Goal: Information Seeking & Learning: Learn about a topic

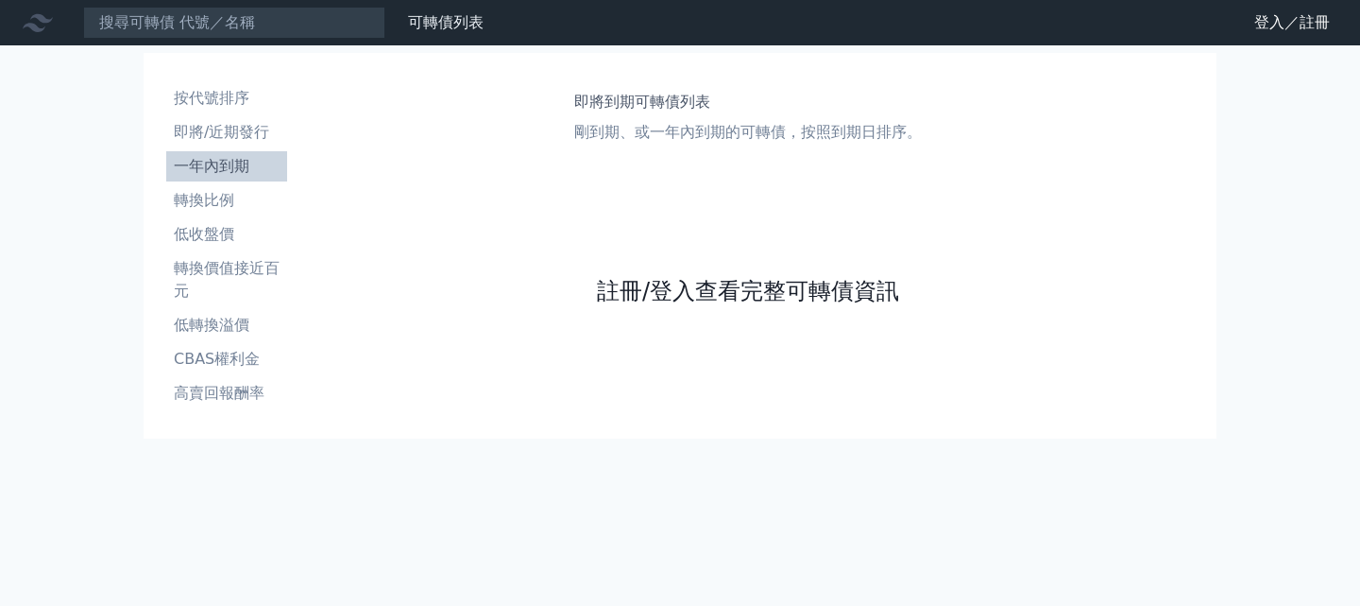
click at [627, 306] on link "註冊/登入查看完整可轉債資訊" at bounding box center [748, 291] width 302 height 30
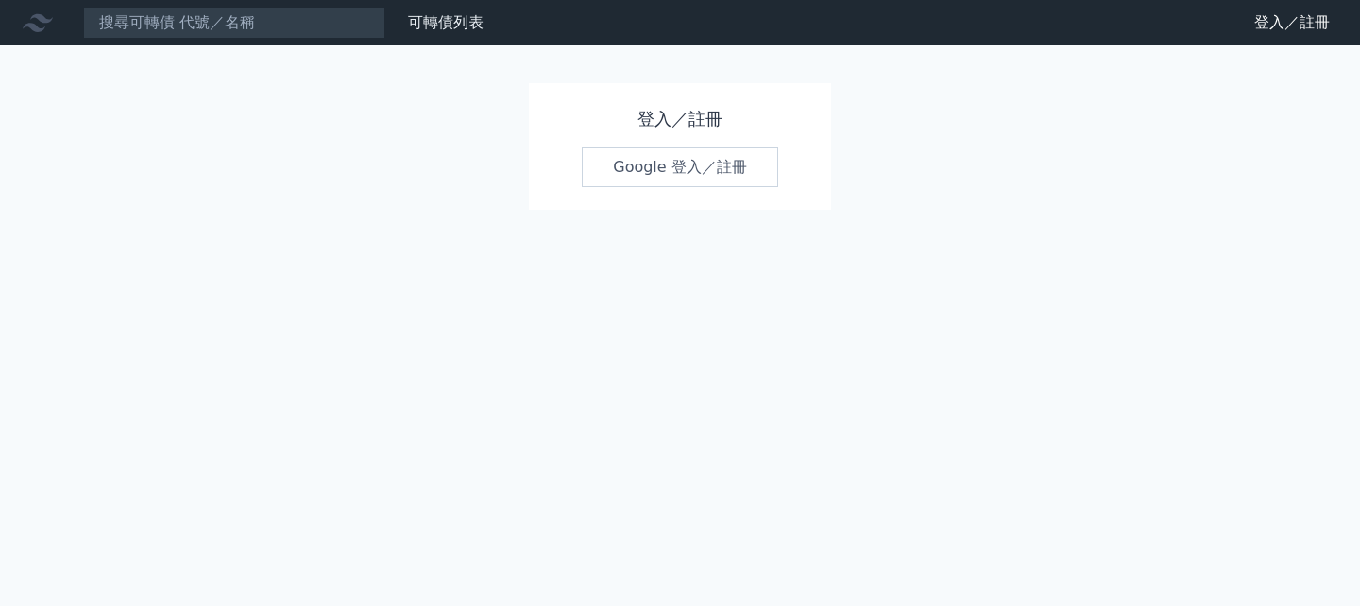
click at [638, 177] on link "Google 登入／註冊" at bounding box center [680, 167] width 197 height 40
click at [706, 182] on link "Google 登入／註冊" at bounding box center [680, 167] width 197 height 40
click at [639, 128] on h1 "登入／註冊" at bounding box center [680, 119] width 197 height 26
click at [689, 131] on h1 "登入／註冊" at bounding box center [680, 119] width 197 height 26
click at [700, 132] on h1 "登入／註冊" at bounding box center [680, 119] width 197 height 26
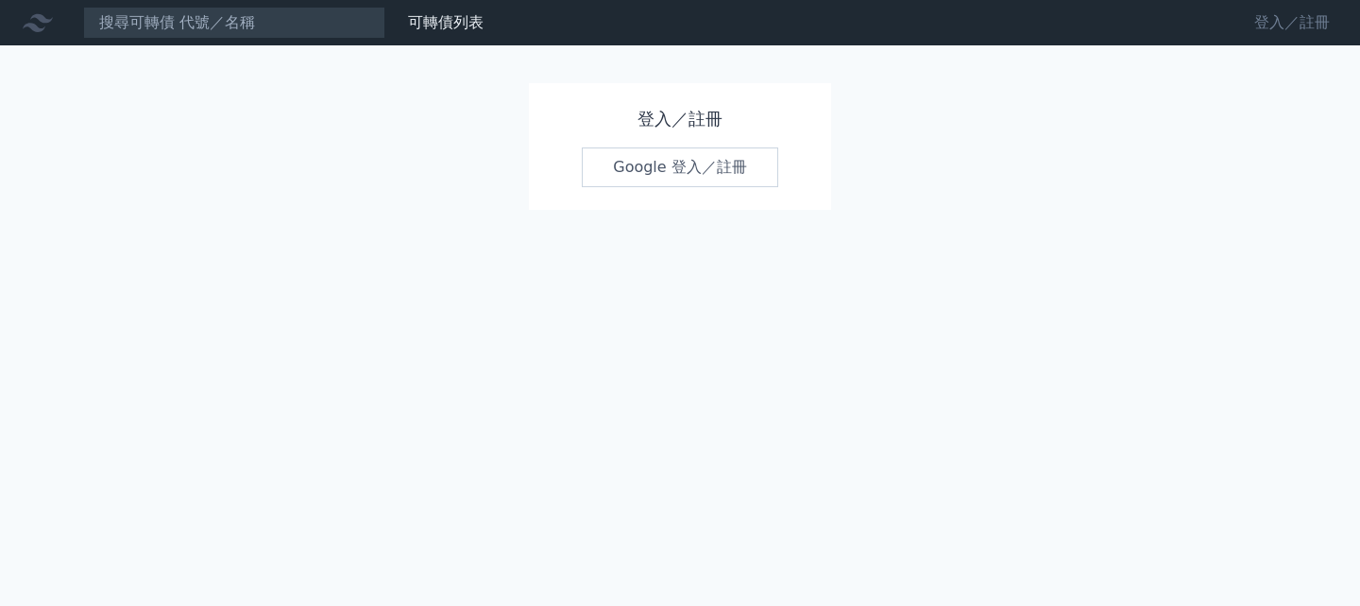
click at [1269, 31] on link "登入／註冊" at bounding box center [1293, 23] width 106 height 30
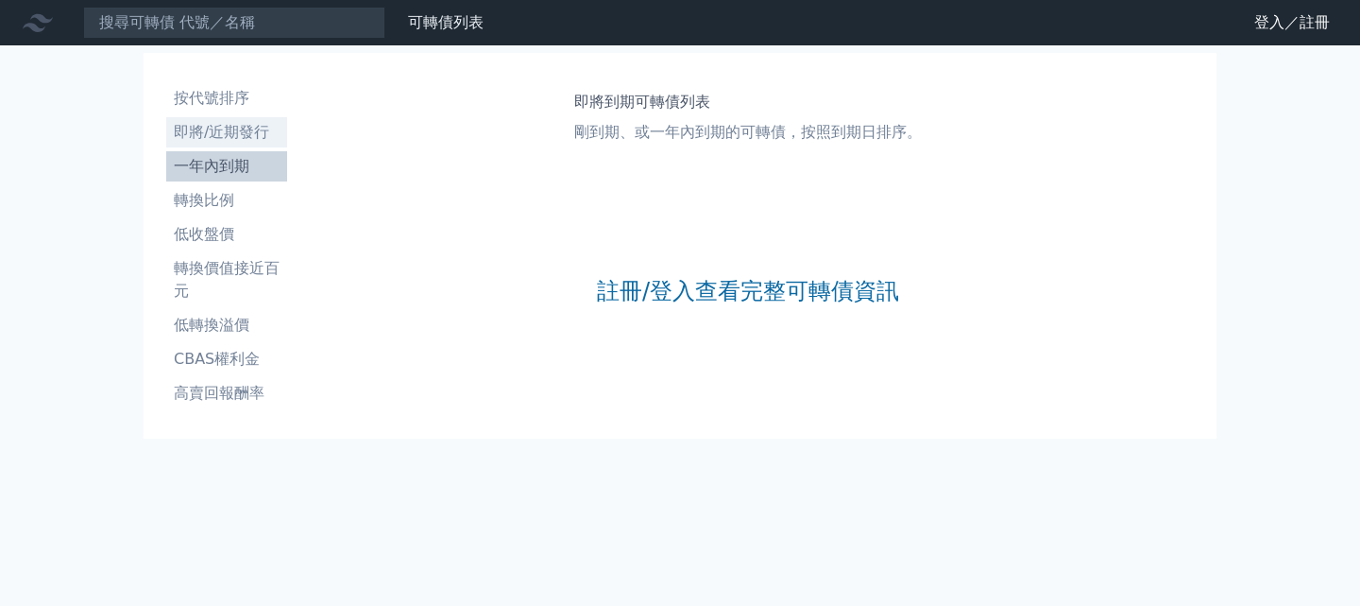
click at [177, 144] on li "即將/近期發行" at bounding box center [226, 132] width 121 height 23
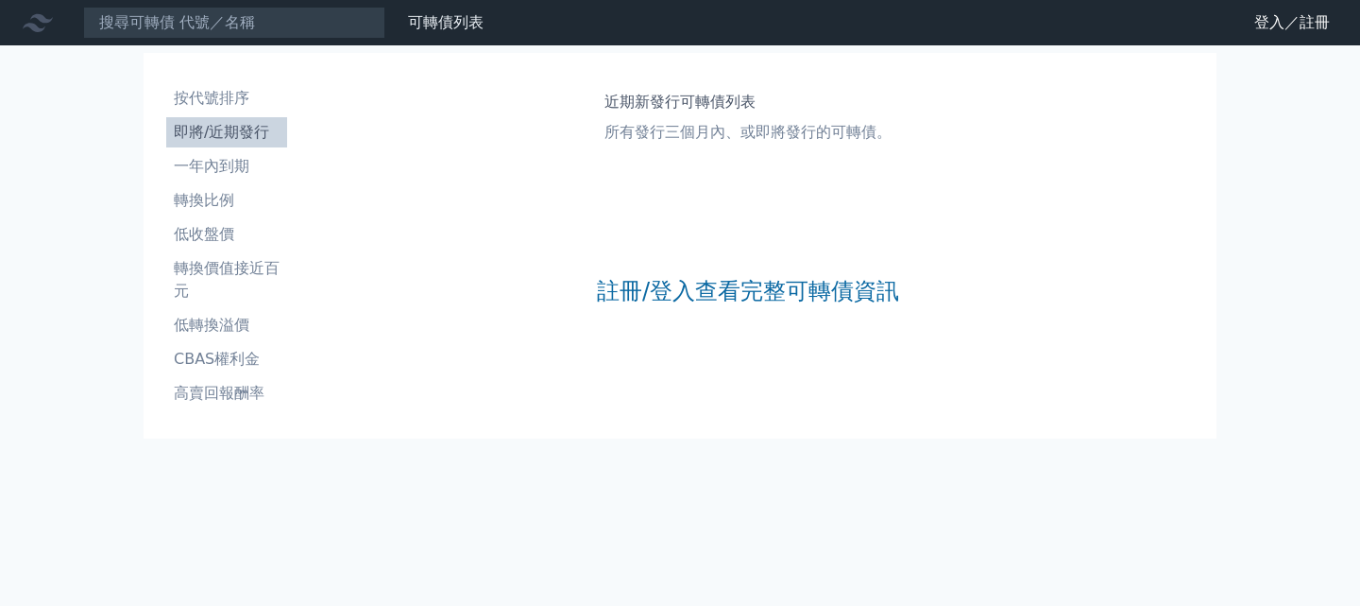
click at [677, 349] on div "註冊/登入查看完整可轉債資訊" at bounding box center [748, 290] width 302 height 249
click at [672, 306] on link "註冊/登入查看完整可轉債資訊" at bounding box center [748, 291] width 302 height 30
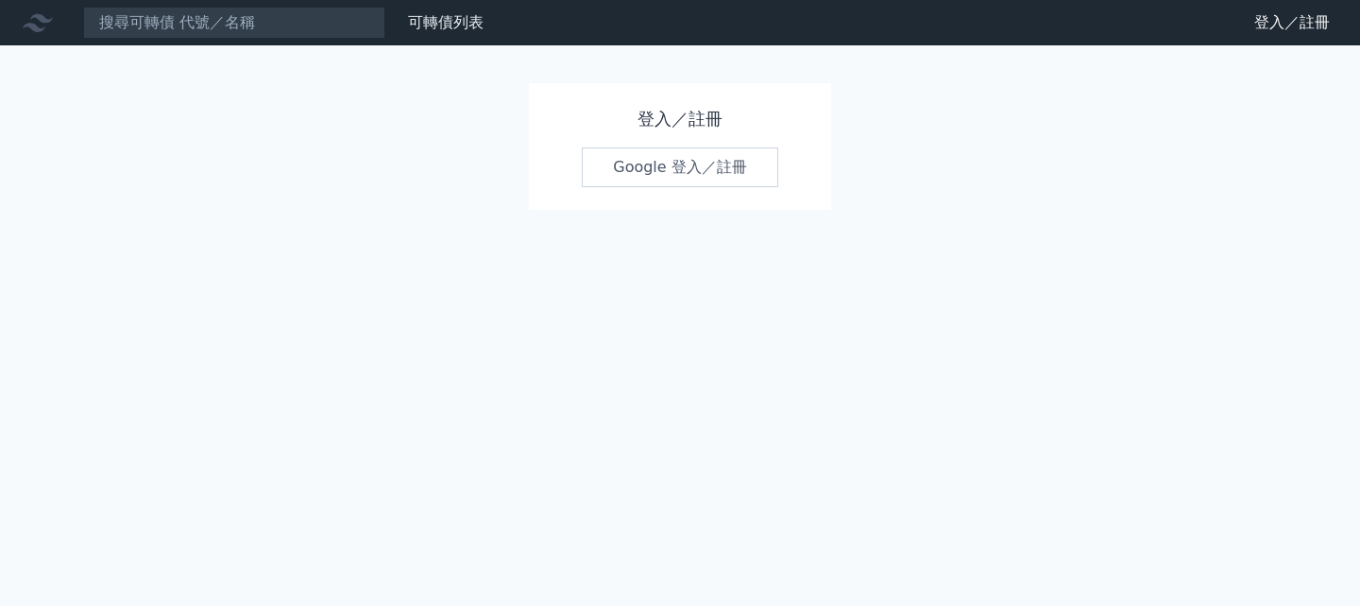
click at [681, 187] on link "Google 登入／註冊" at bounding box center [680, 167] width 197 height 40
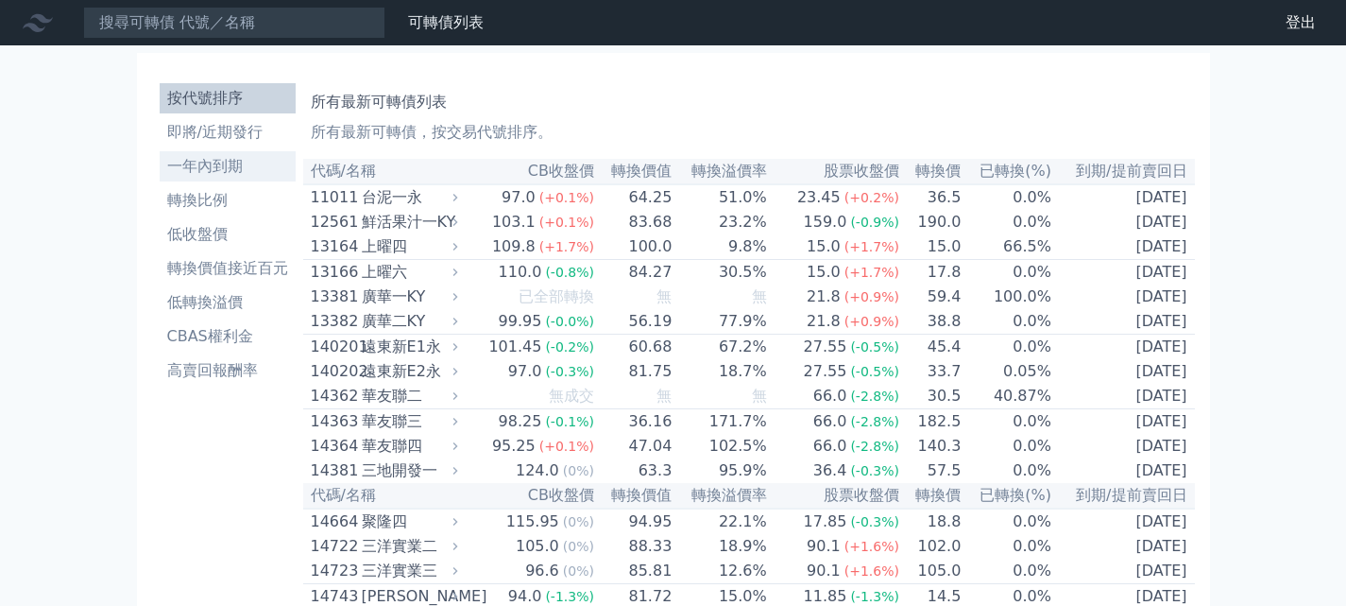
click at [160, 178] on li "一年內到期" at bounding box center [228, 166] width 136 height 23
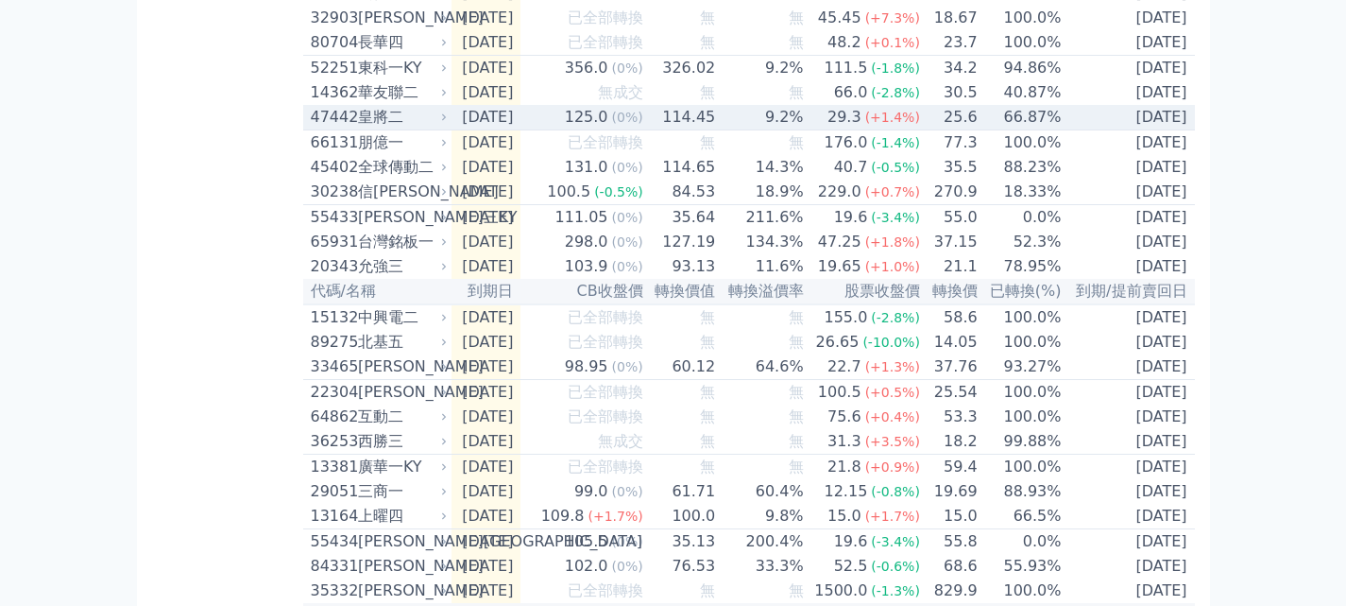
scroll to position [850, 0]
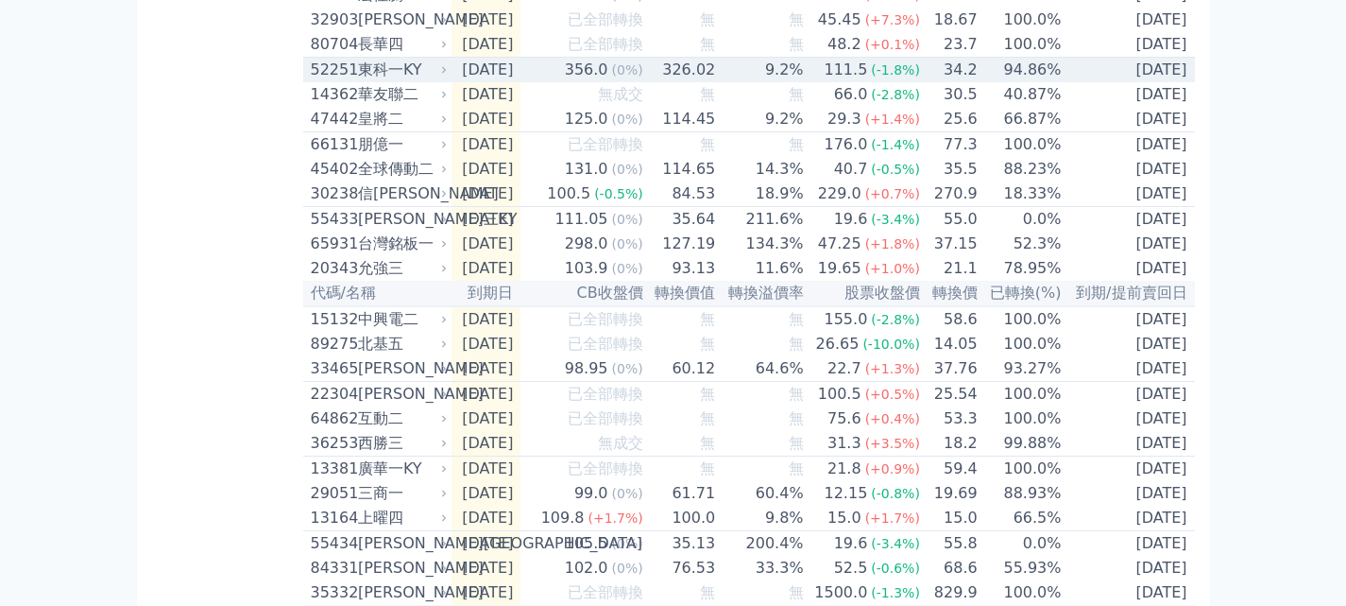
click at [358, 81] on div "東科一KY" at bounding box center [401, 70] width 86 height 23
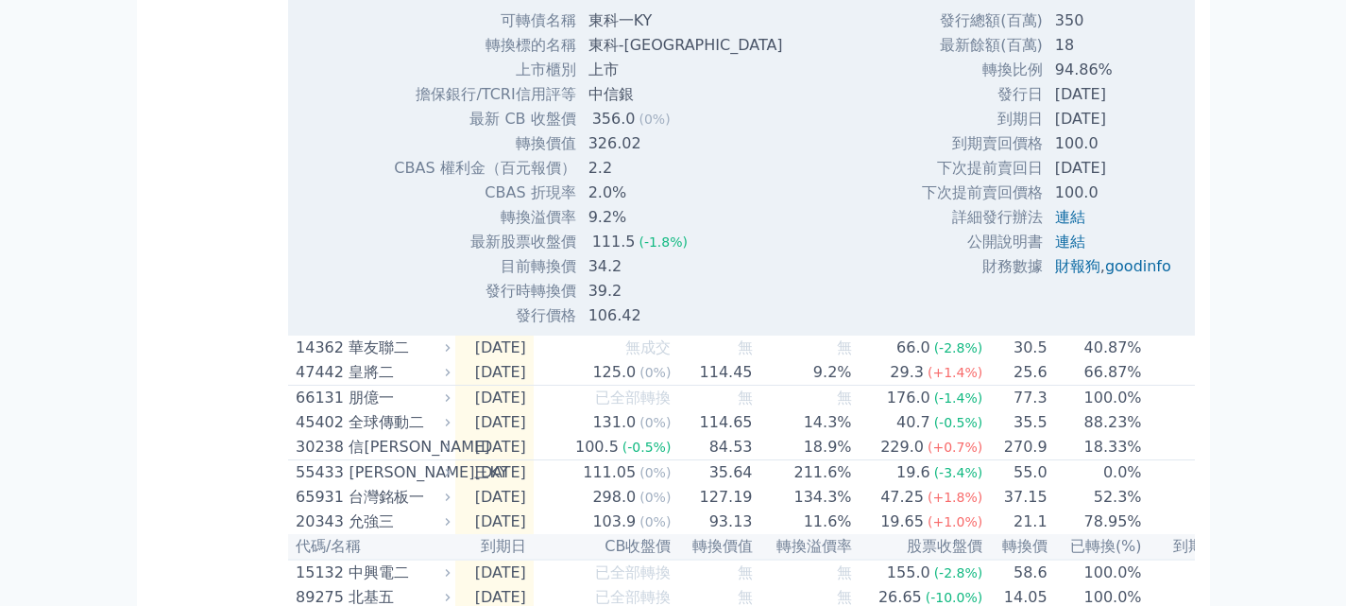
scroll to position [1228, 0]
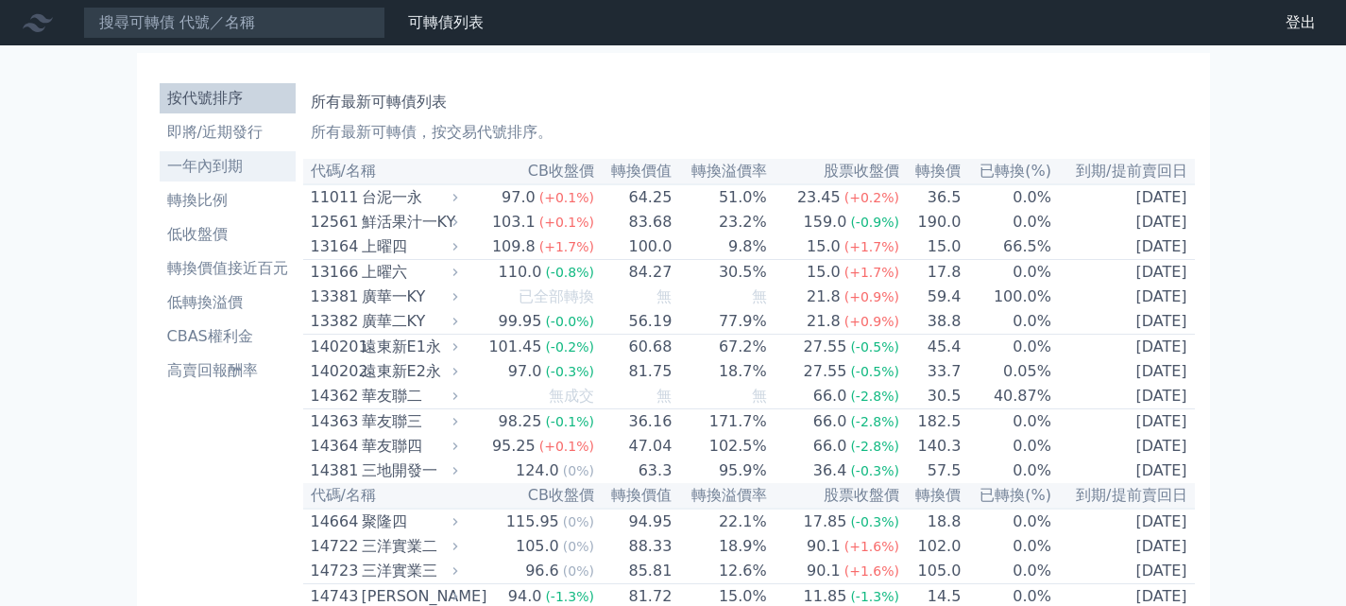
click at [160, 178] on li "一年內到期" at bounding box center [228, 166] width 136 height 23
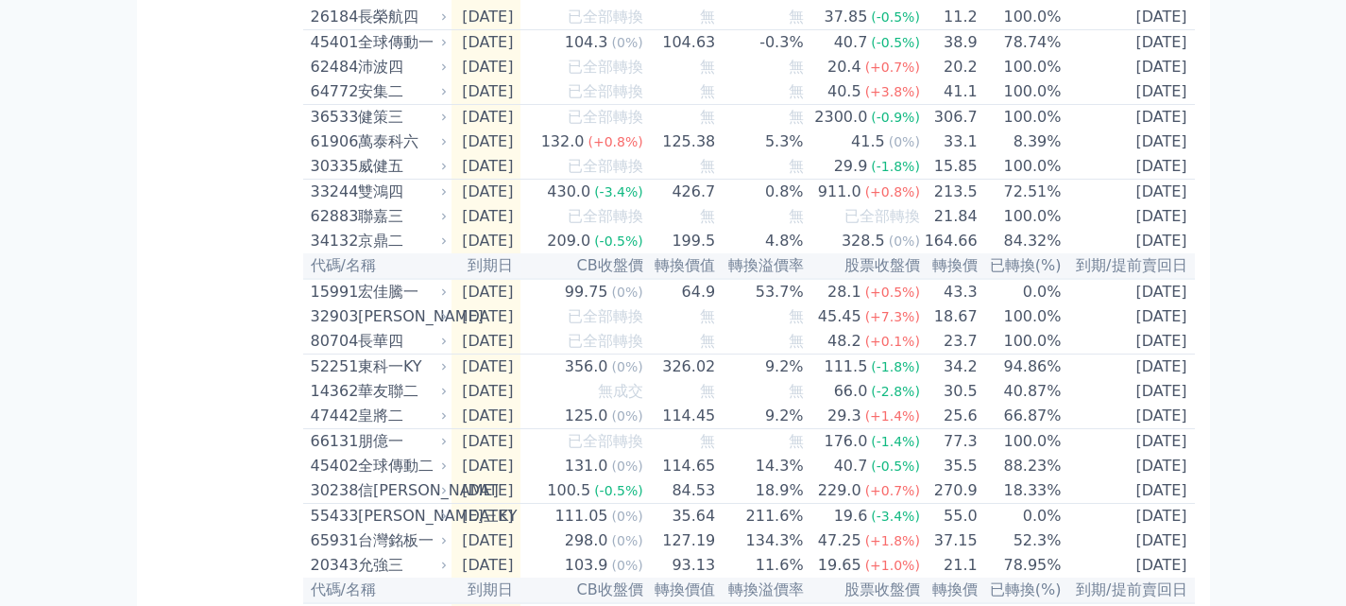
scroll to position [270, 0]
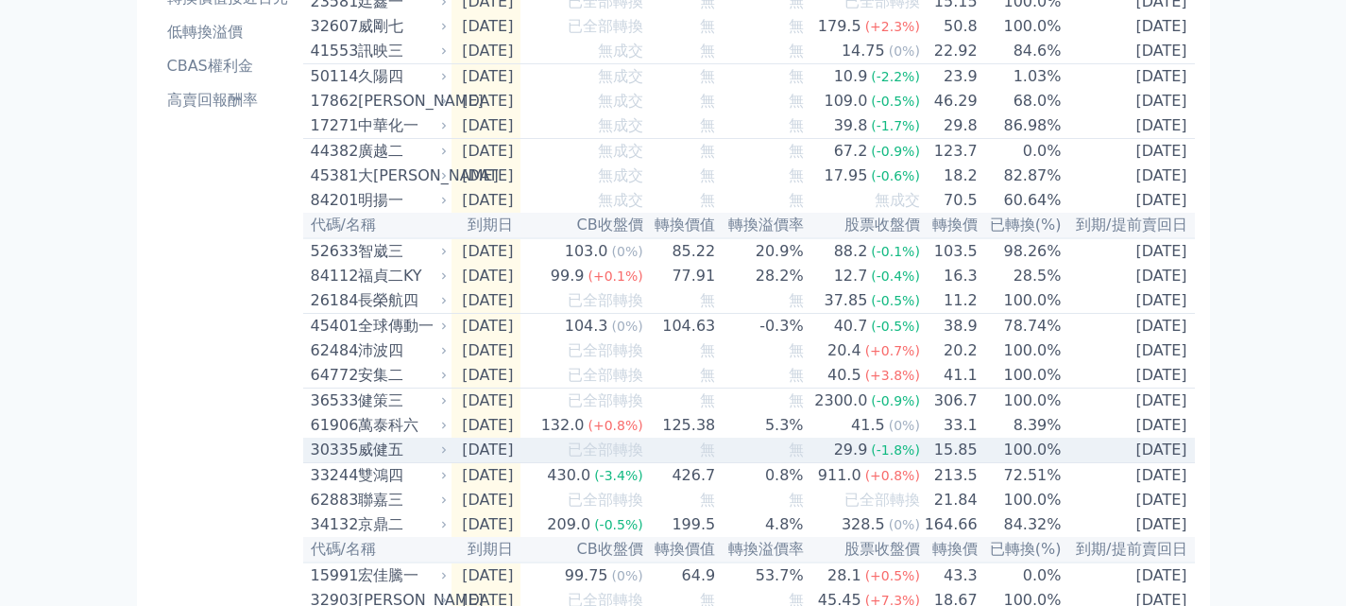
click at [358, 461] on div "威健五" at bounding box center [401, 449] width 86 height 23
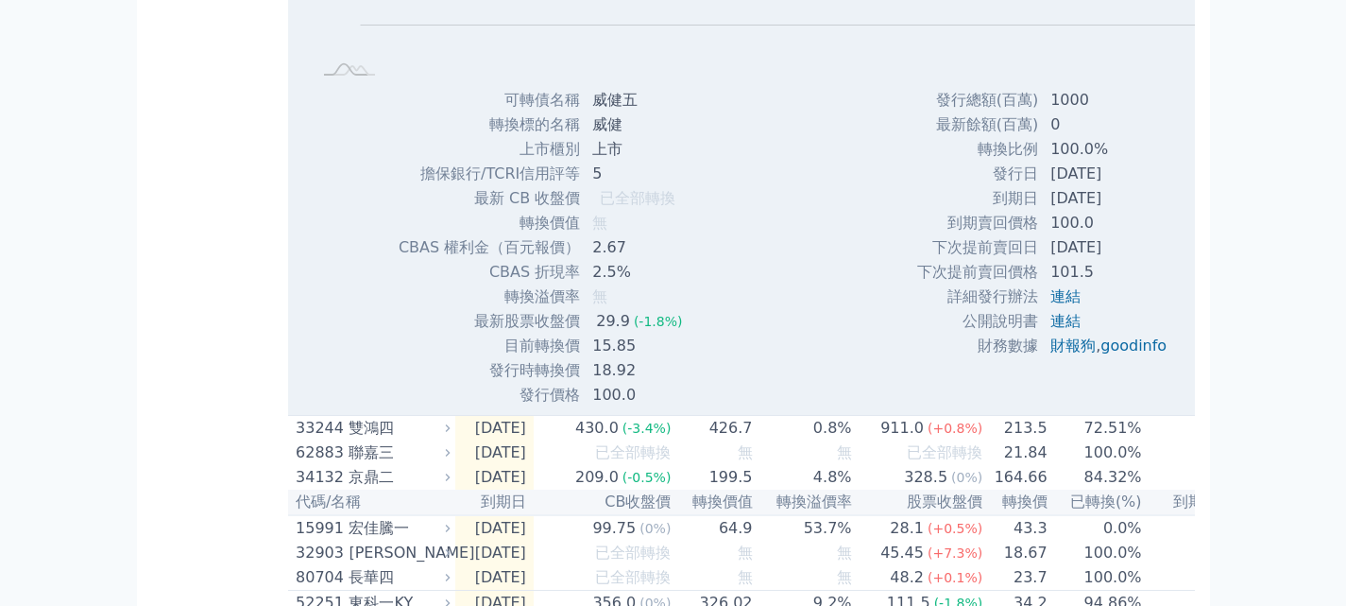
scroll to position [648, 0]
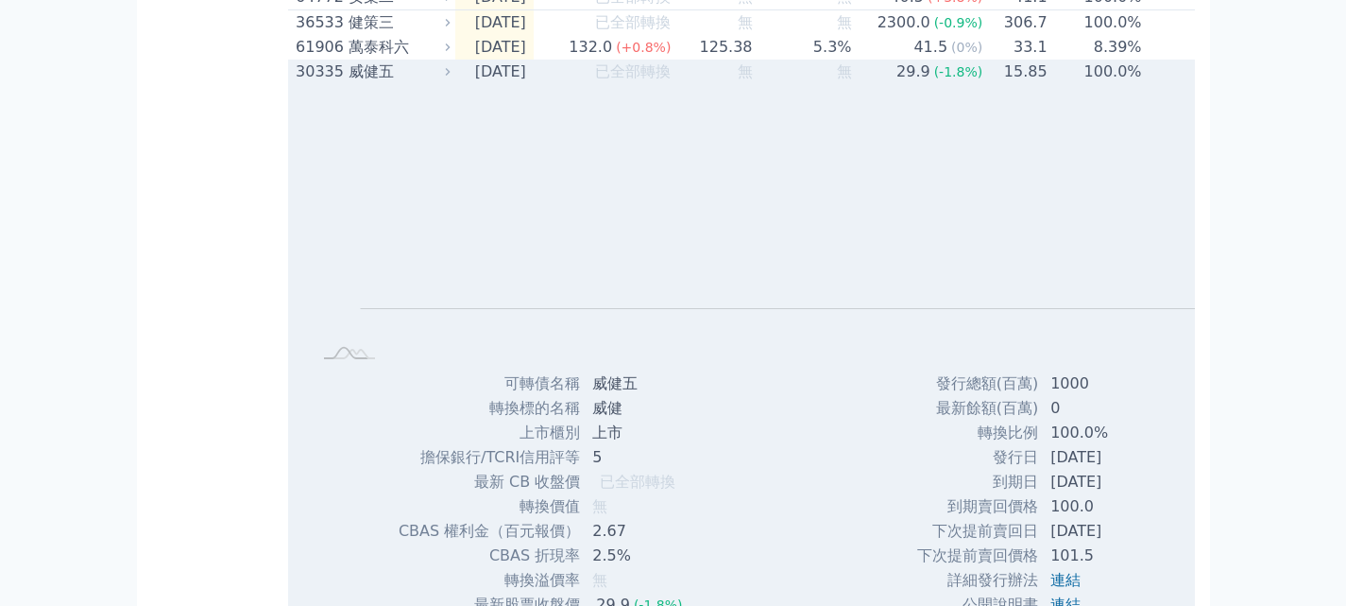
drag, startPoint x: 281, startPoint y: 214, endPoint x: 162, endPoint y: 272, distance: 132.7
click at [349, 83] on div "威健五" at bounding box center [397, 71] width 97 height 23
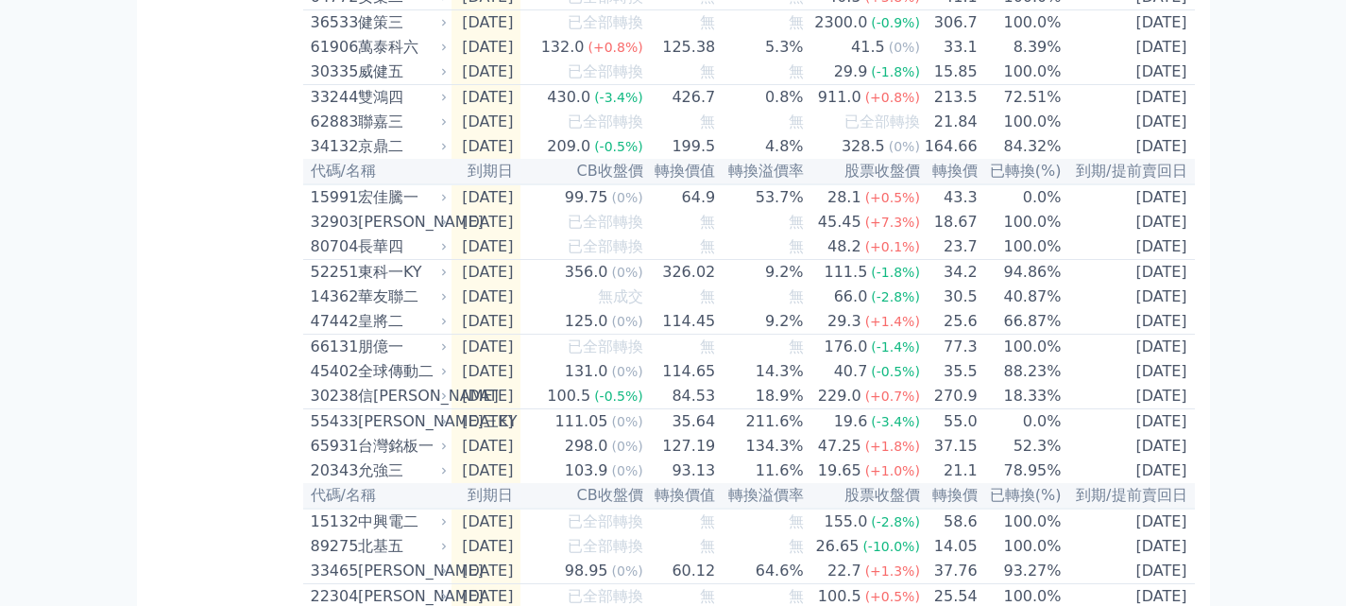
drag, startPoint x: 346, startPoint y: 202, endPoint x: 192, endPoint y: 365, distance: 223.9
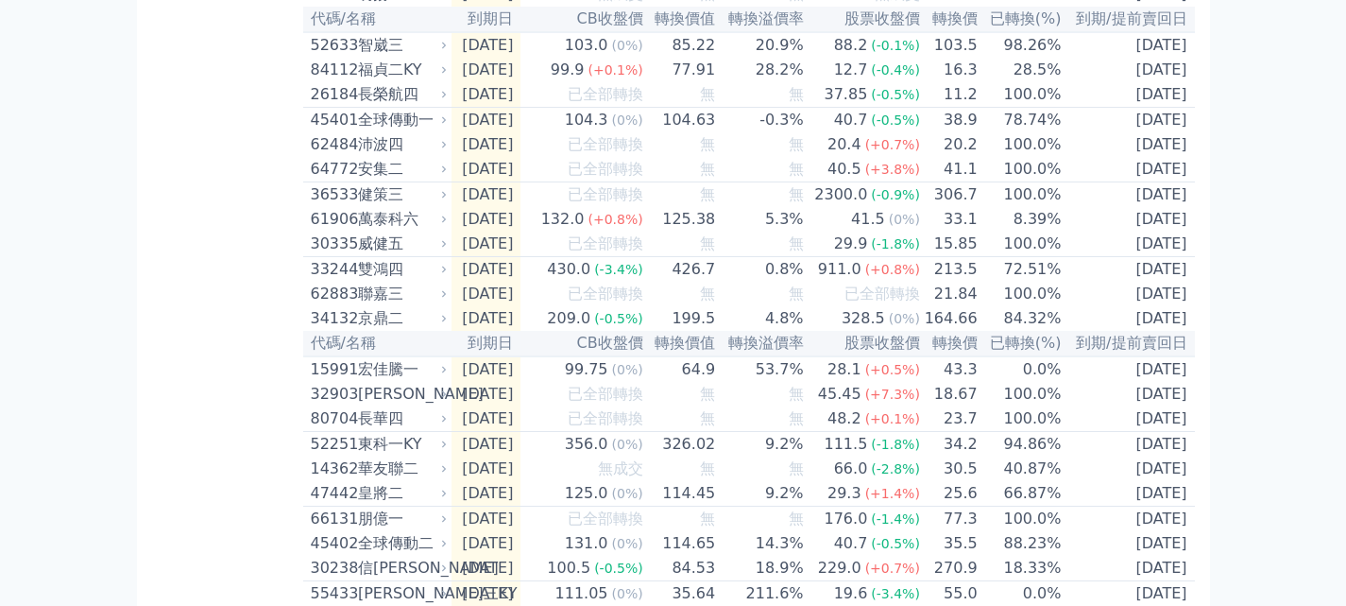
scroll to position [270, 0]
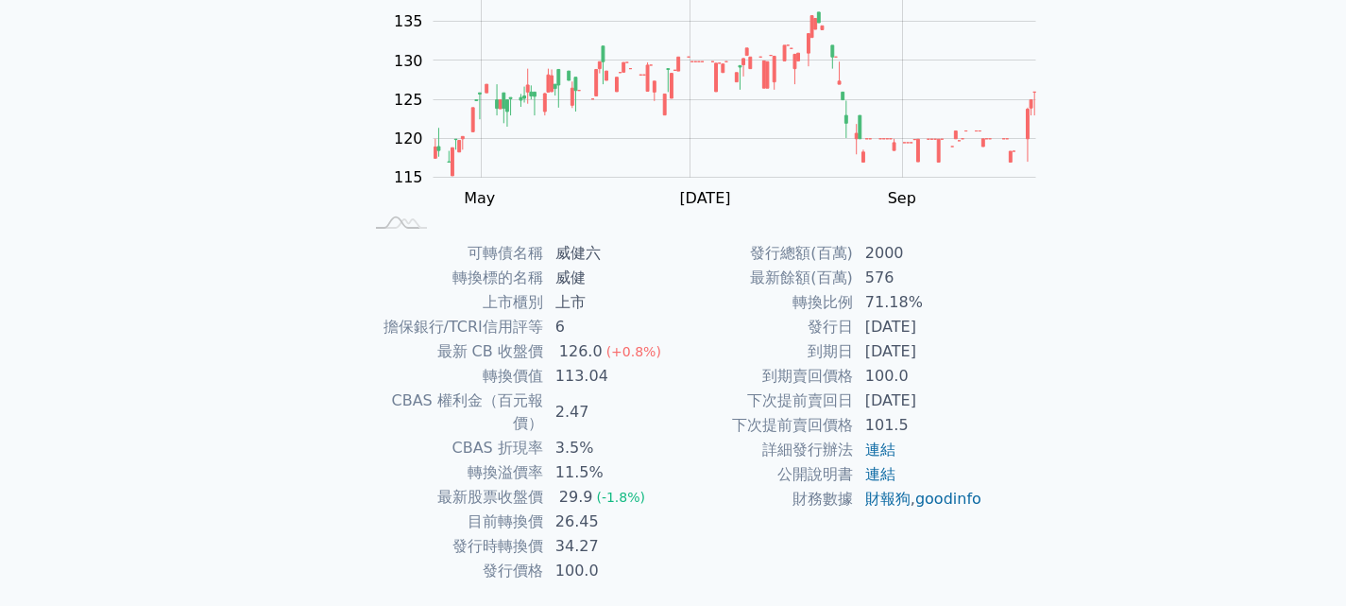
scroll to position [283, 0]
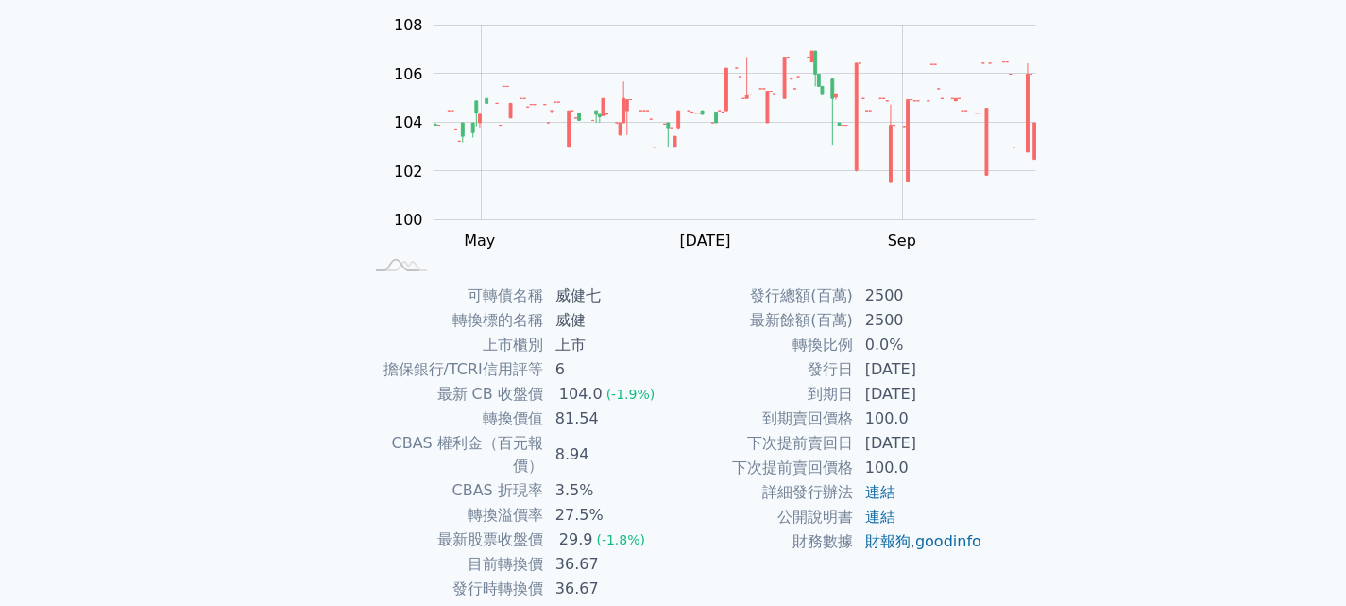
scroll to position [283, 0]
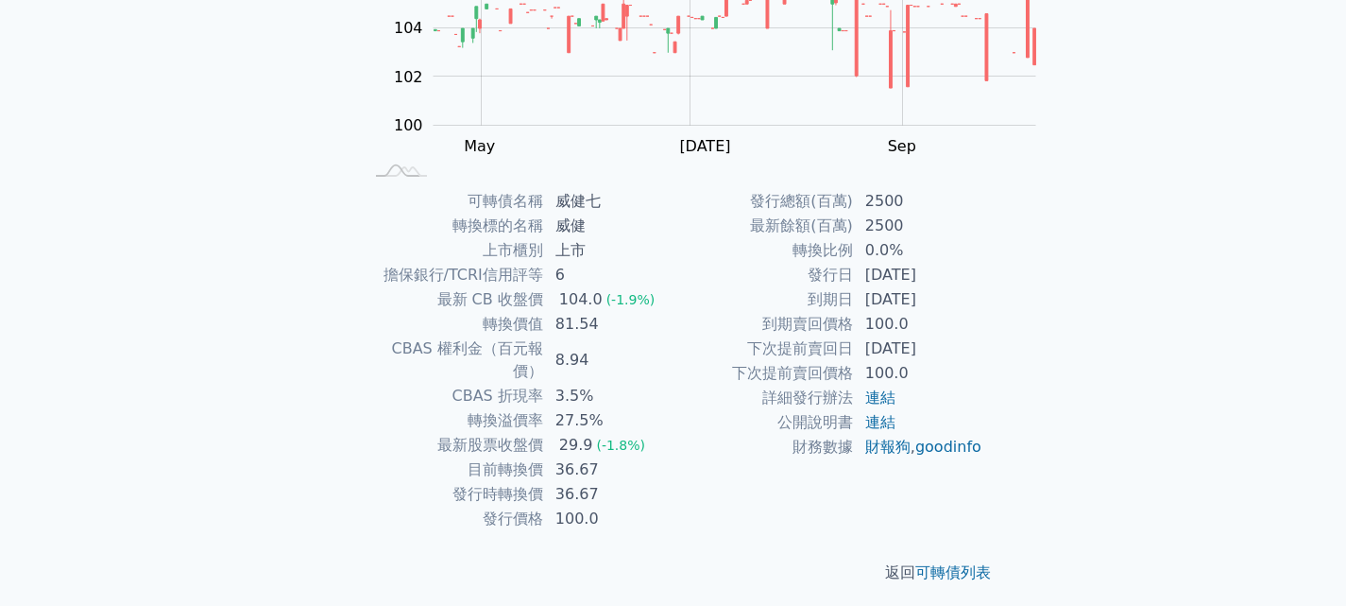
click at [607, 453] on span "(-1.8%)" at bounding box center [620, 444] width 49 height 15
